Goal: Use online tool/utility: Utilize a website feature to perform a specific function

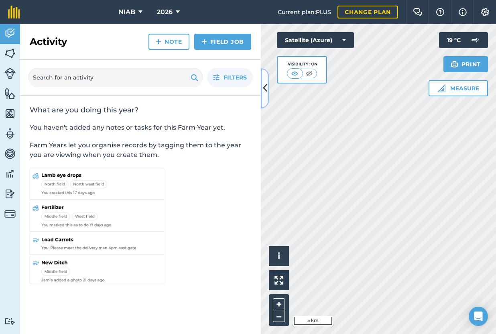
click at [267, 93] on button at bounding box center [265, 88] width 8 height 40
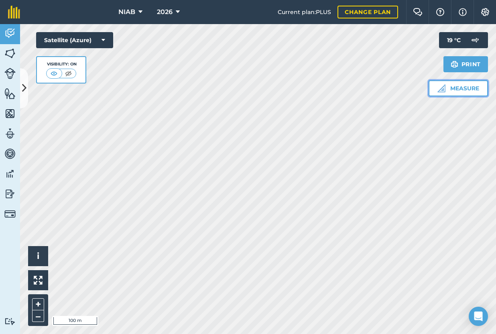
click at [464, 87] on button "Measure" at bounding box center [458, 88] width 59 height 16
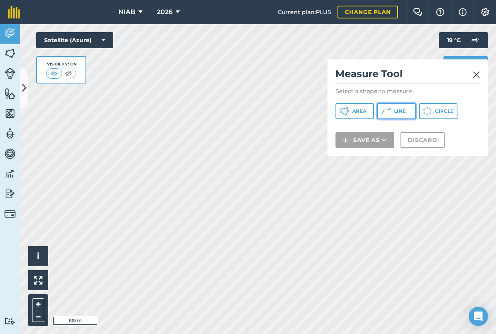
click at [401, 111] on span "Line" at bounding box center [400, 111] width 12 height 6
